Goal: Information Seeking & Learning: Compare options

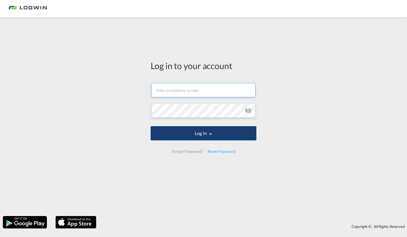
type input "[PERSON_NAME][EMAIL_ADDRESS][DOMAIN_NAME]"
click at [198, 138] on button "Log In" at bounding box center [204, 133] width 106 height 14
